Goal: Find specific page/section: Find specific page/section

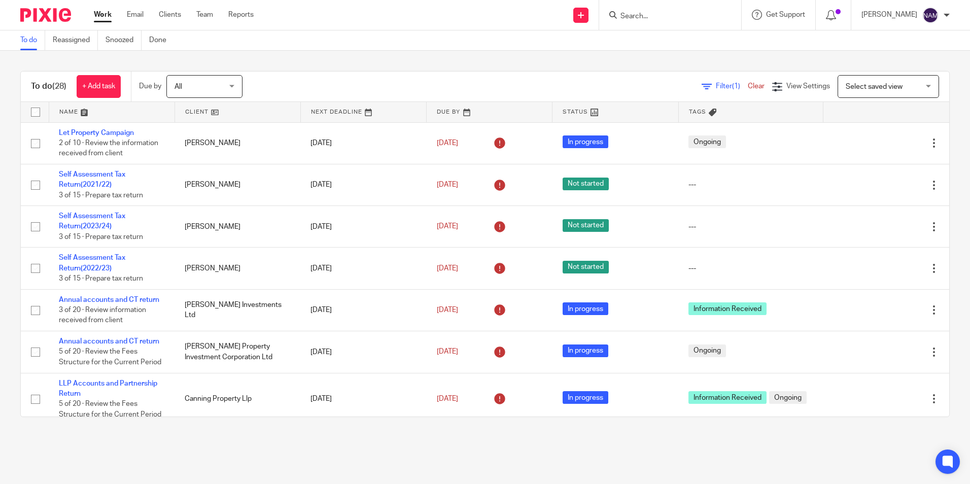
click at [619, 16] on input "Search" at bounding box center [664, 16] width 91 height 9
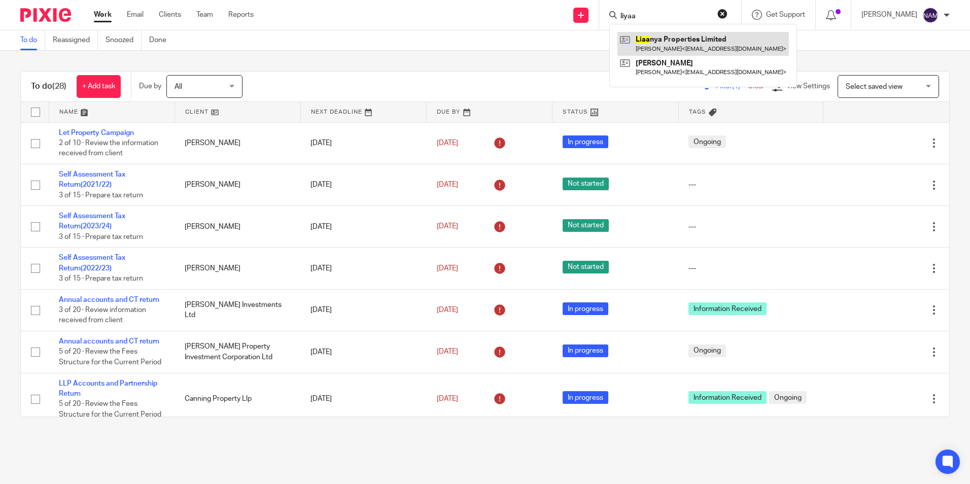
type input "liyaa"
click at [703, 45] on link at bounding box center [702, 43] width 171 height 23
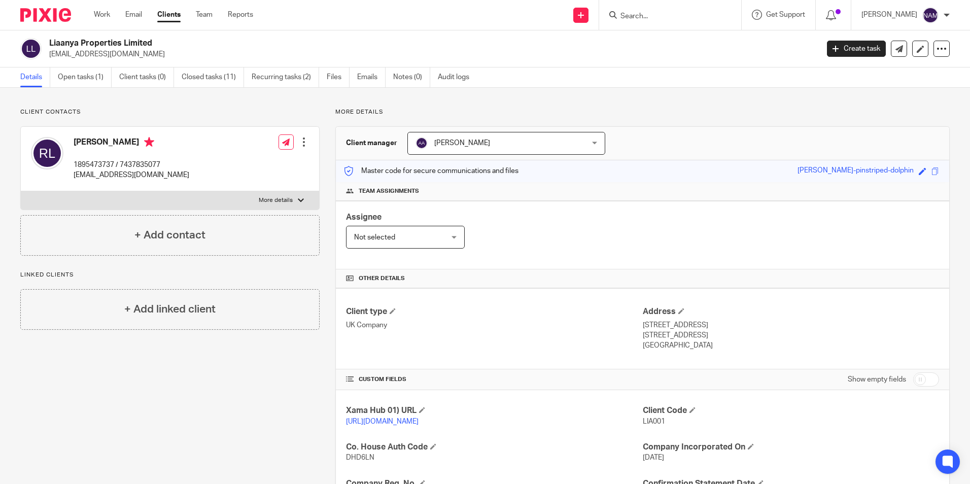
click at [647, 16] on input "Search" at bounding box center [664, 16] width 91 height 9
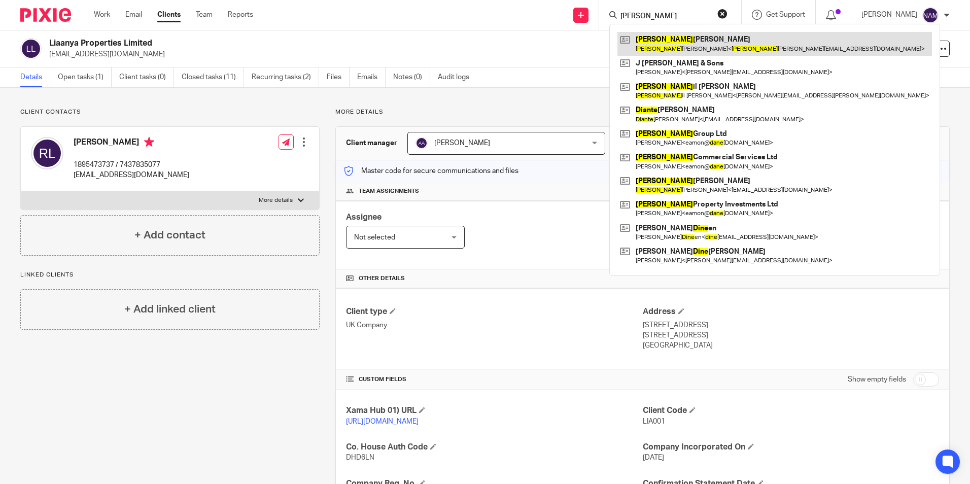
type input "[PERSON_NAME]"
click at [646, 40] on link at bounding box center [774, 43] width 315 height 23
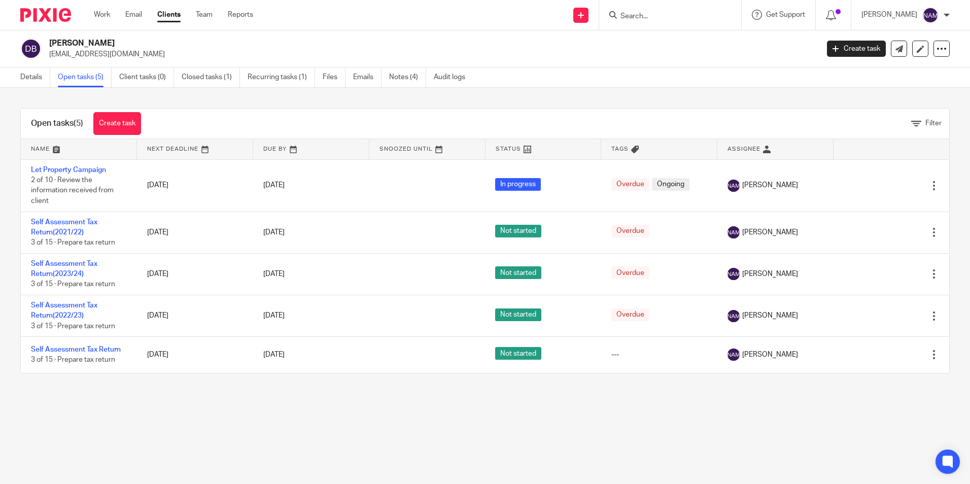
click at [392, 54] on p "dianebawden@email.com" at bounding box center [430, 54] width 763 height 10
click at [57, 21] on img at bounding box center [45, 15] width 51 height 14
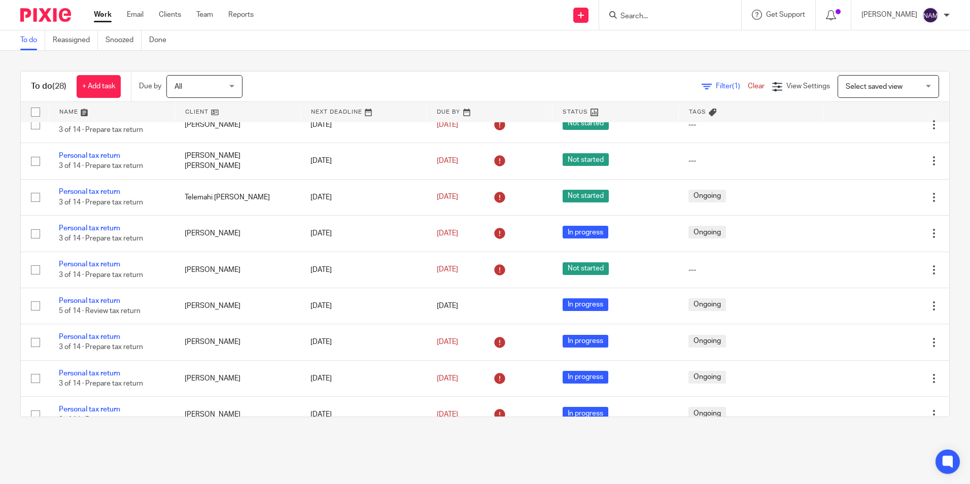
scroll to position [850, 0]
